Goal: Navigation & Orientation: Understand site structure

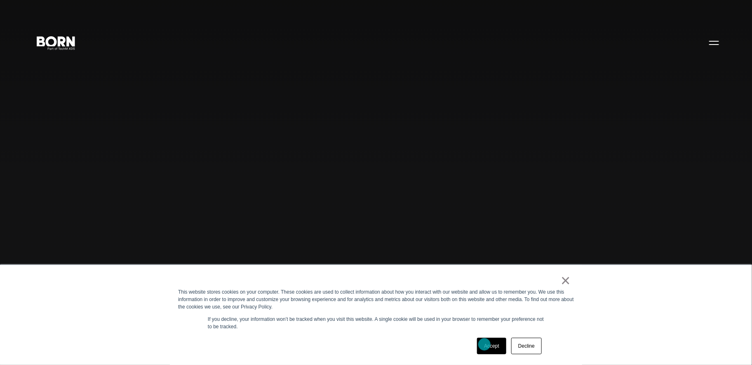
click at [484, 344] on link "Accept" at bounding box center [491, 346] width 29 height 16
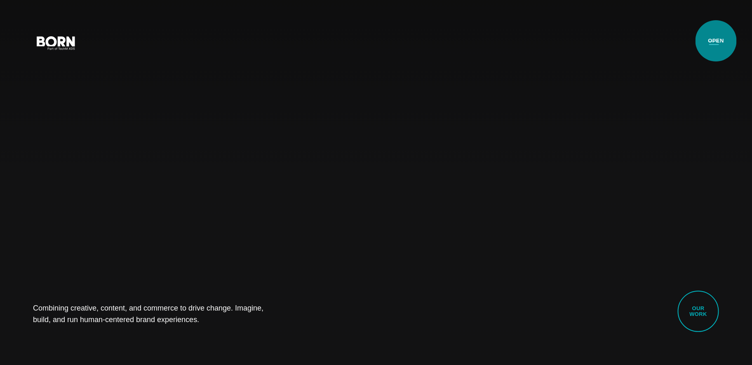
click at [716, 41] on button "Primary Menu" at bounding box center [714, 42] width 20 height 17
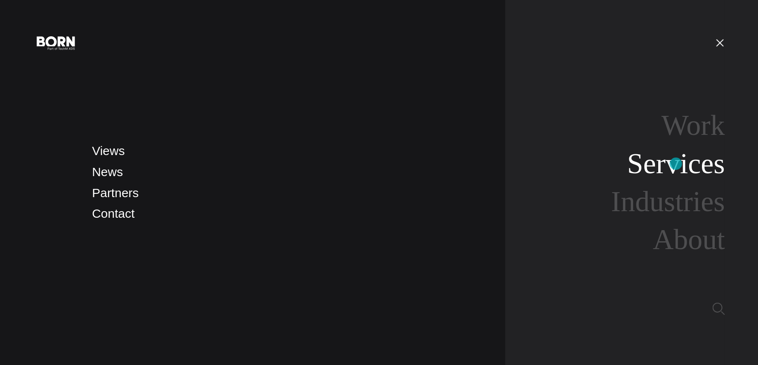
click at [676, 164] on link "Services" at bounding box center [676, 164] width 98 height 32
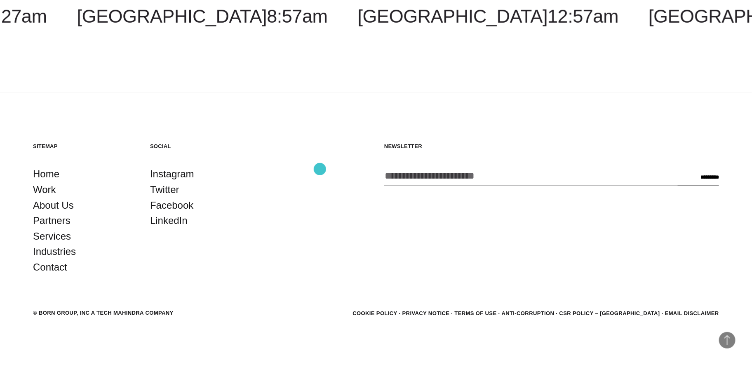
scroll to position [1734, 0]
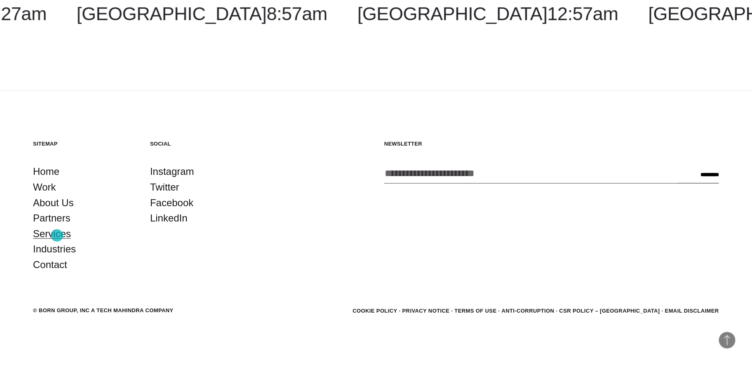
click at [57, 235] on link "Services" at bounding box center [52, 234] width 38 height 16
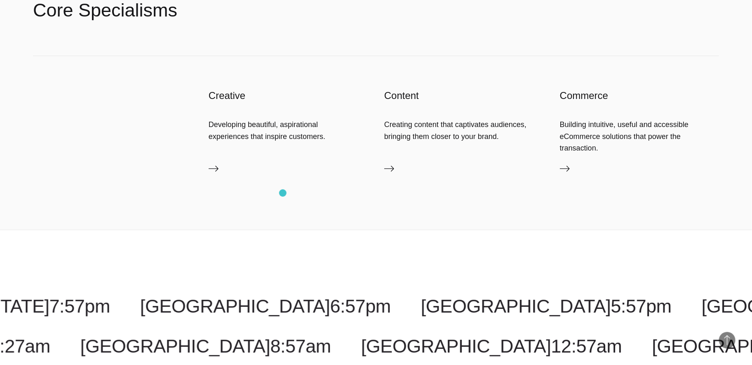
scroll to position [1734, 0]
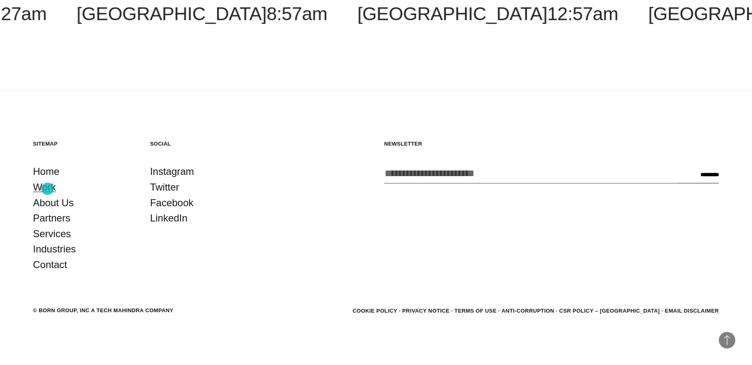
click at [47, 189] on link "Work" at bounding box center [44, 187] width 23 height 16
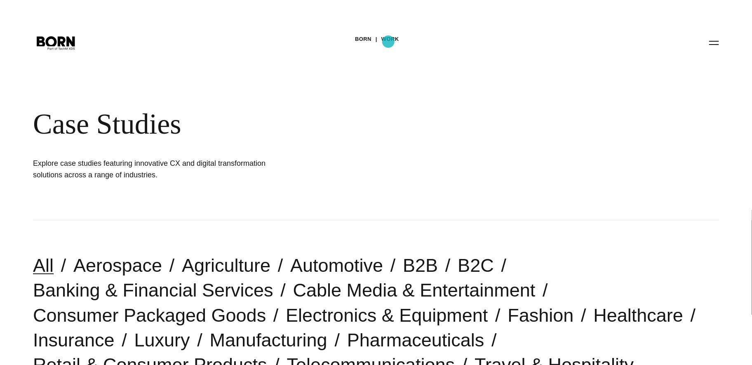
click at [388, 42] on link "Work" at bounding box center [390, 39] width 18 height 12
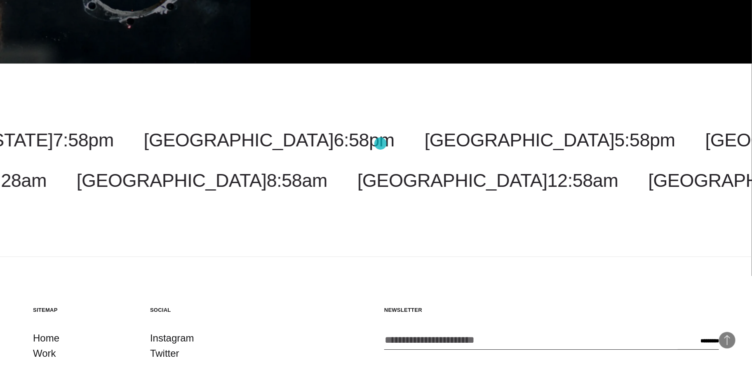
scroll to position [2929, 0]
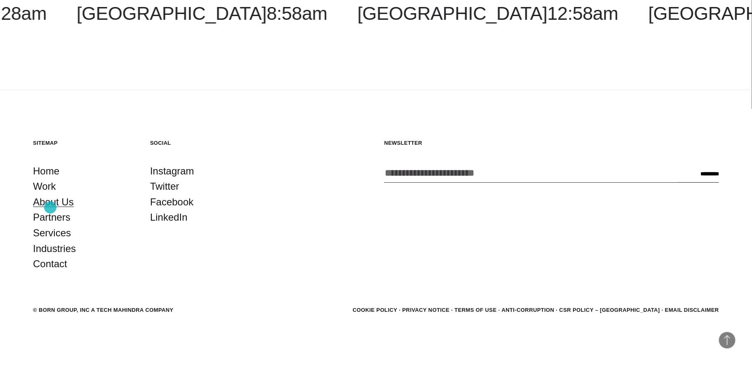
click at [50, 207] on link "About Us" at bounding box center [53, 202] width 41 height 16
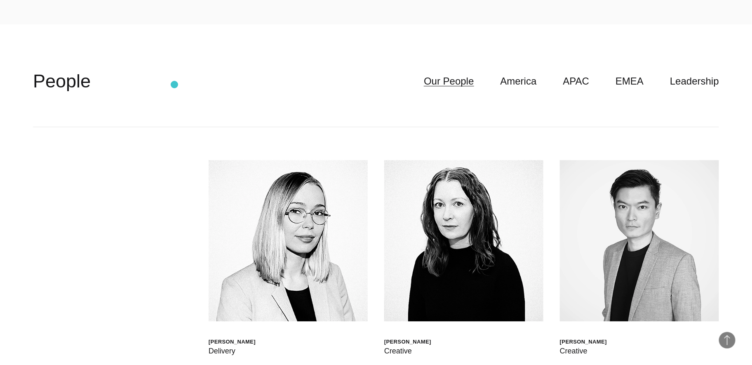
scroll to position [2309, 0]
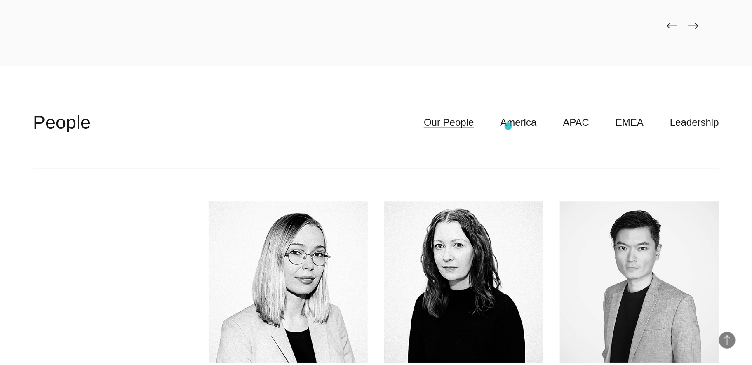
click at [508, 126] on ul "Our People America APAC EMEA Leadership" at bounding box center [558, 123] width 322 height 16
click at [535, 125] on link "America" at bounding box center [518, 123] width 36 height 16
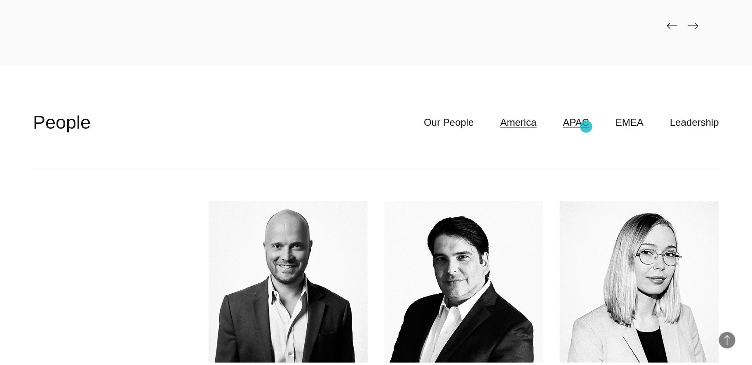
click at [586, 127] on link "APAC" at bounding box center [576, 123] width 26 height 16
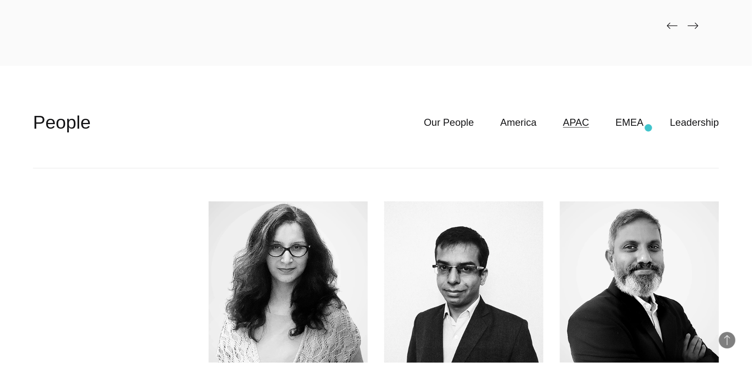
click at [648, 128] on ul "Our People America APAC EMEA Leadership" at bounding box center [558, 123] width 322 height 16
click at [637, 125] on link "EMEA" at bounding box center [629, 123] width 28 height 16
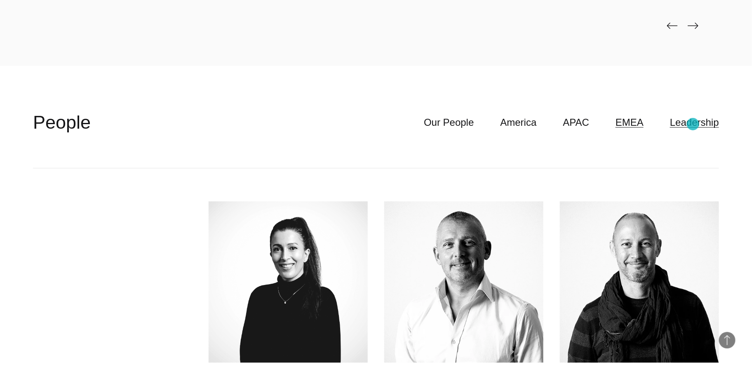
click at [693, 124] on link "Leadership" at bounding box center [694, 123] width 49 height 16
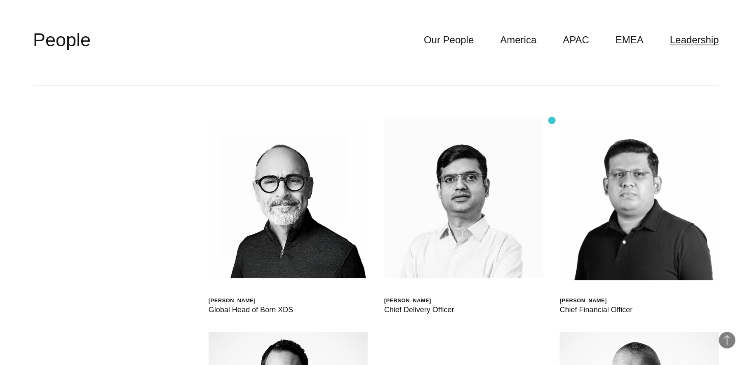
scroll to position [2350, 0]
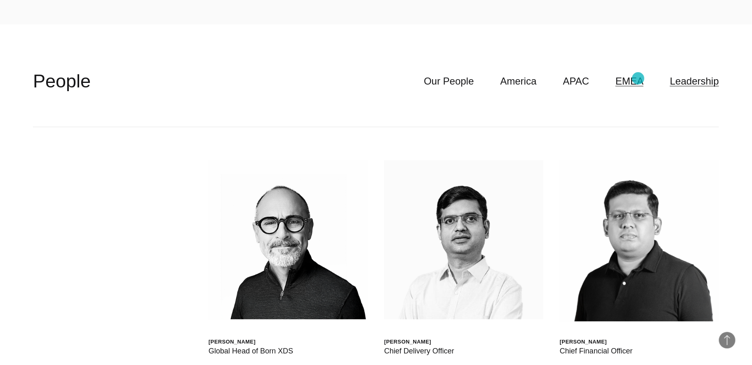
click at [638, 78] on link "EMEA" at bounding box center [629, 81] width 28 height 16
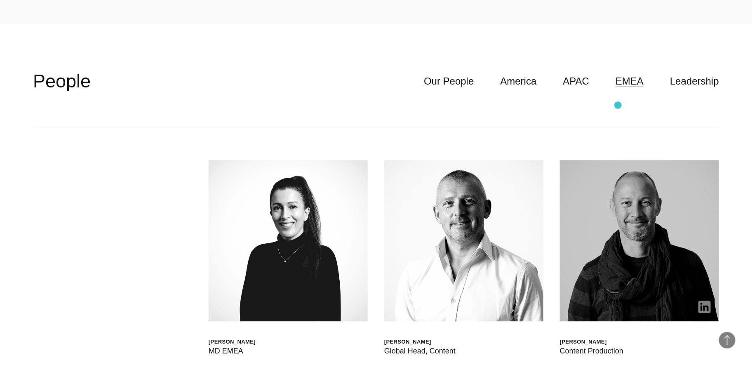
scroll to position [2309, 0]
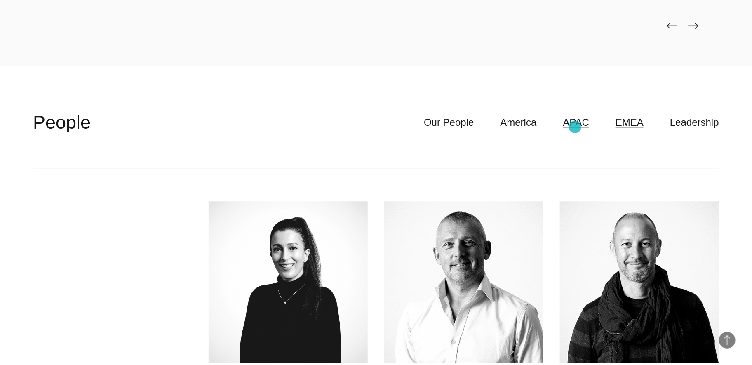
click at [575, 127] on link "APAC" at bounding box center [576, 123] width 26 height 16
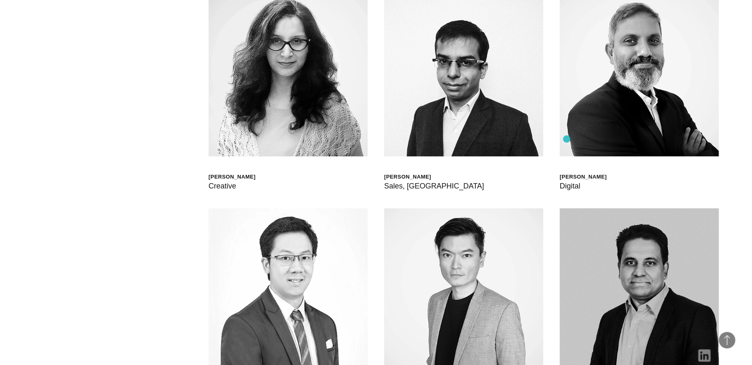
scroll to position [2391, 0]
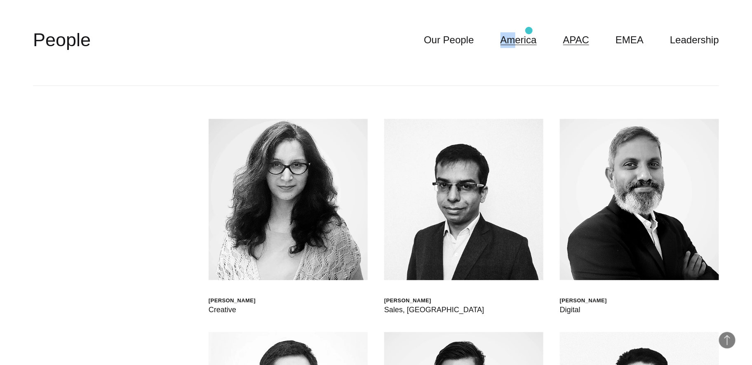
click at [529, 32] on header "**********" at bounding box center [376, 40] width 686 height 91
click at [537, 44] on link "America" at bounding box center [518, 40] width 36 height 16
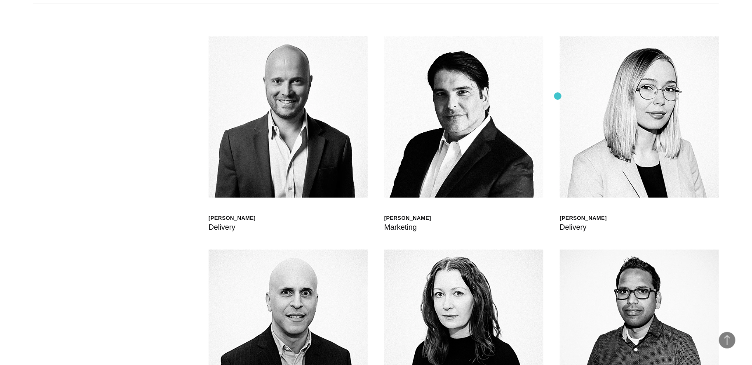
scroll to position [2350, 0]
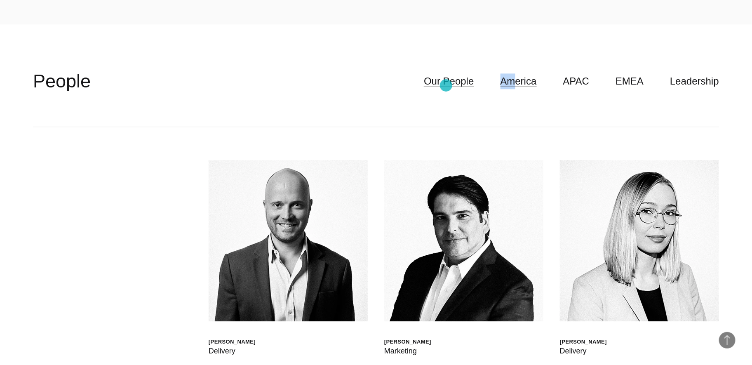
click at [449, 82] on link "Our People" at bounding box center [449, 81] width 50 height 16
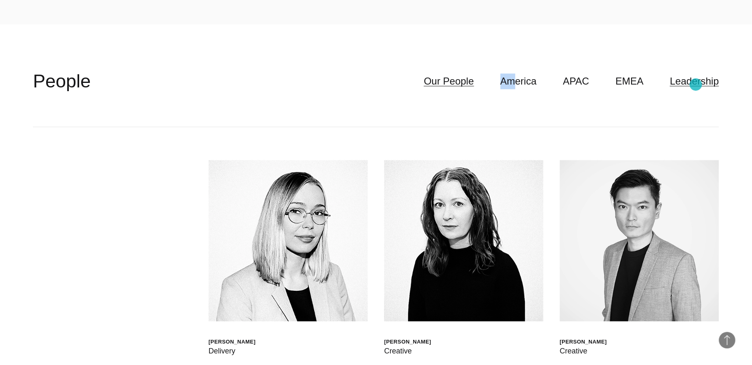
click at [696, 85] on link "Leadership" at bounding box center [694, 81] width 49 height 16
